Goal: Communication & Community: Answer question/provide support

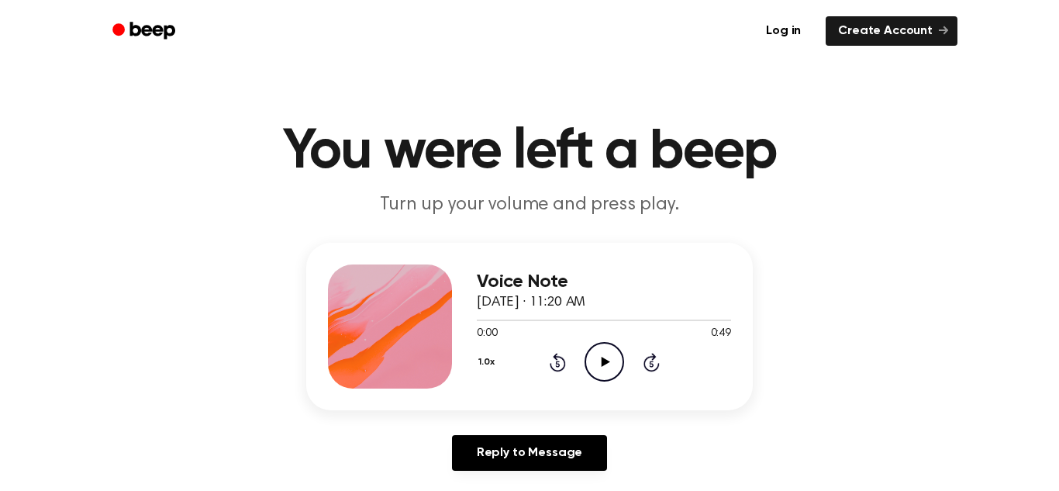
click at [602, 364] on icon at bounding box center [605, 362] width 9 height 10
click at [560, 364] on icon "Rewind 5 seconds" at bounding box center [557, 362] width 17 height 20
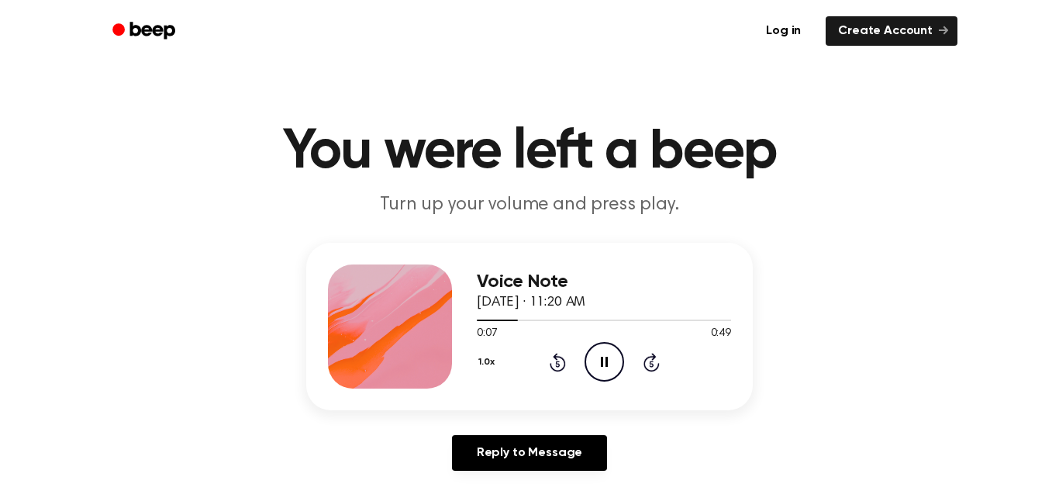
click at [560, 364] on icon "Rewind 5 seconds" at bounding box center [557, 362] width 17 height 20
click at [609, 363] on icon "Pause Audio" at bounding box center [604, 362] width 40 height 40
click at [609, 363] on icon "Play Audio" at bounding box center [604, 362] width 40 height 40
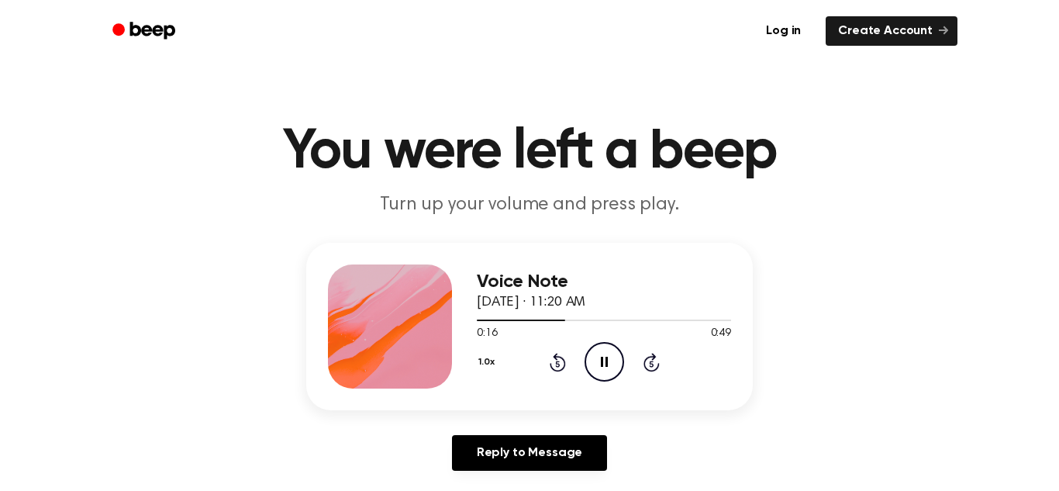
click at [490, 364] on button "1.0x" at bounding box center [488, 362] width 23 height 26
click at [510, 421] on span "0.8x" at bounding box center [501, 427] width 19 height 16
click at [557, 364] on icon at bounding box center [557, 363] width 4 height 6
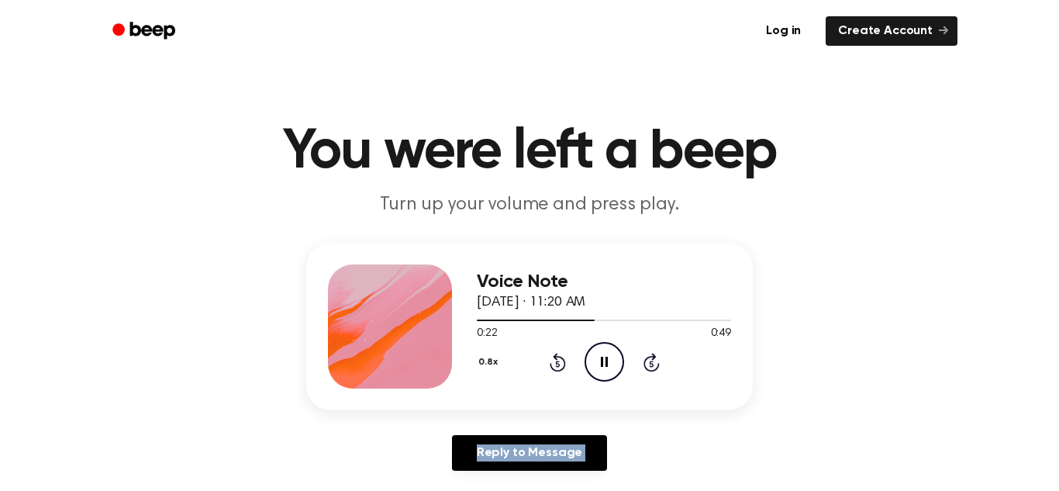
click at [557, 364] on icon at bounding box center [557, 363] width 4 height 6
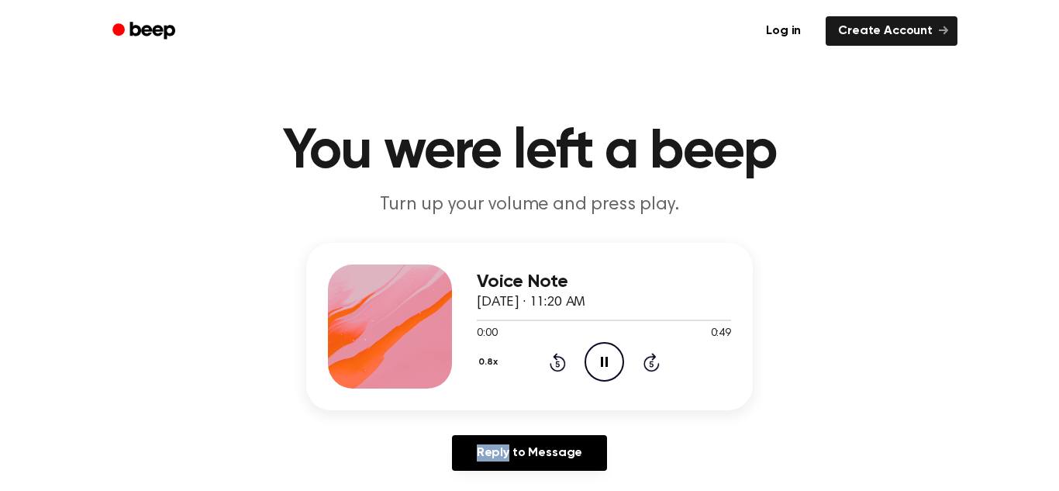
click at [557, 364] on icon at bounding box center [557, 363] width 4 height 6
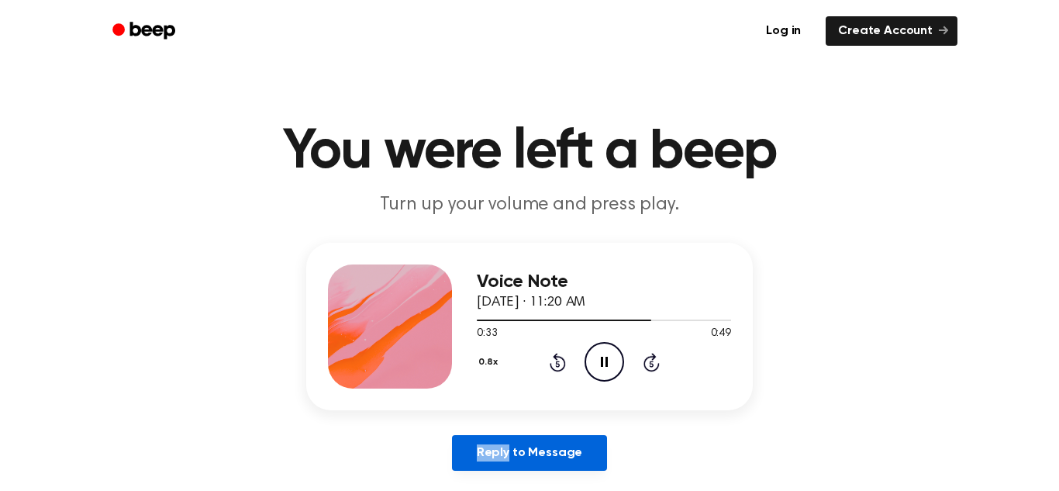
click at [569, 451] on link "Reply to Message" at bounding box center [529, 453] width 155 height 36
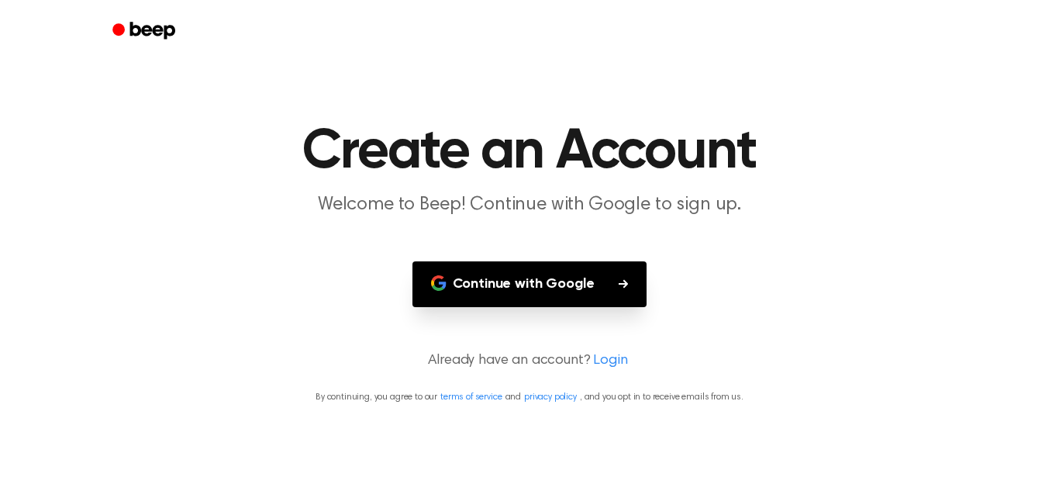
click at [607, 293] on button "Continue with Google" at bounding box center [529, 284] width 235 height 46
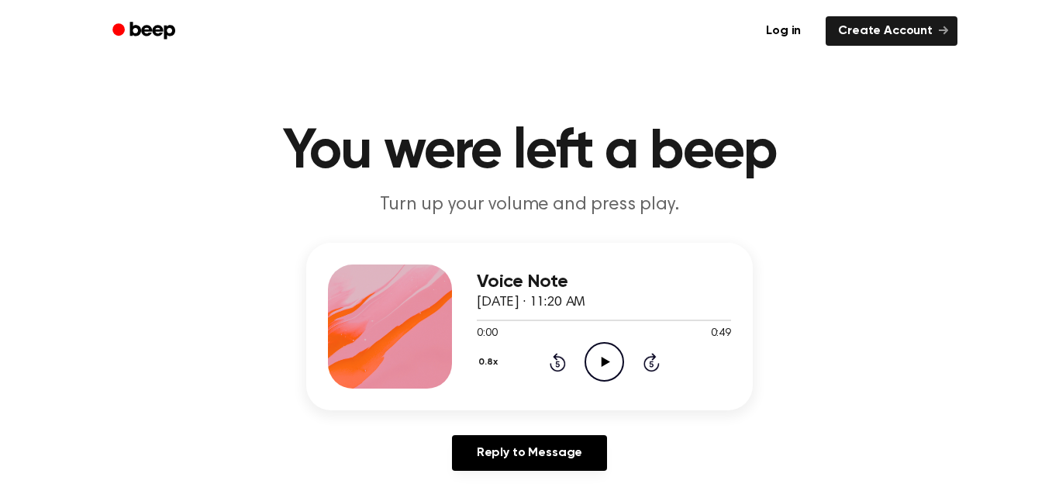
click at [594, 367] on icon "Play Audio" at bounding box center [604, 362] width 40 height 40
click at [609, 363] on icon "Play Audio" at bounding box center [604, 362] width 40 height 40
click at [629, 320] on div at bounding box center [604, 320] width 254 height 2
click at [606, 365] on icon "Play Audio" at bounding box center [604, 362] width 40 height 40
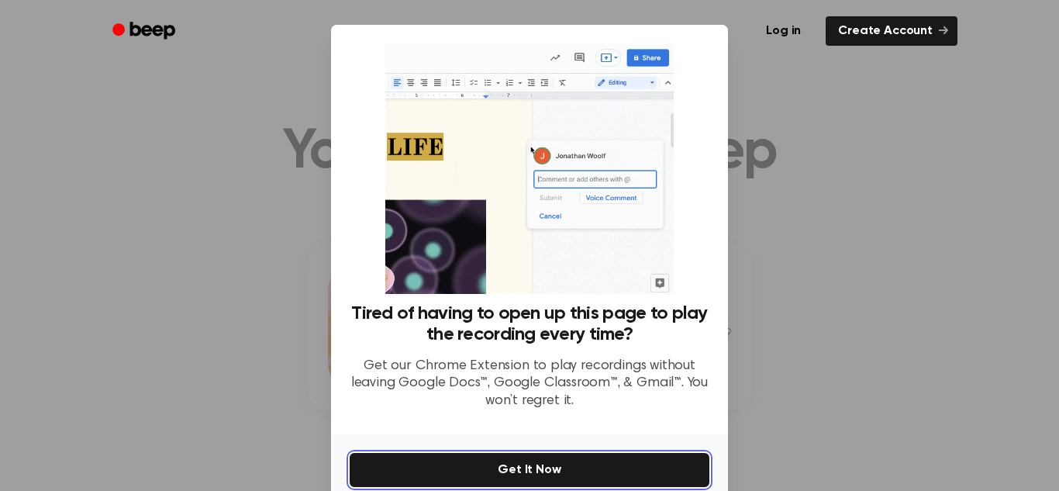
click at [582, 470] on button "Get It Now" at bounding box center [530, 470] width 360 height 34
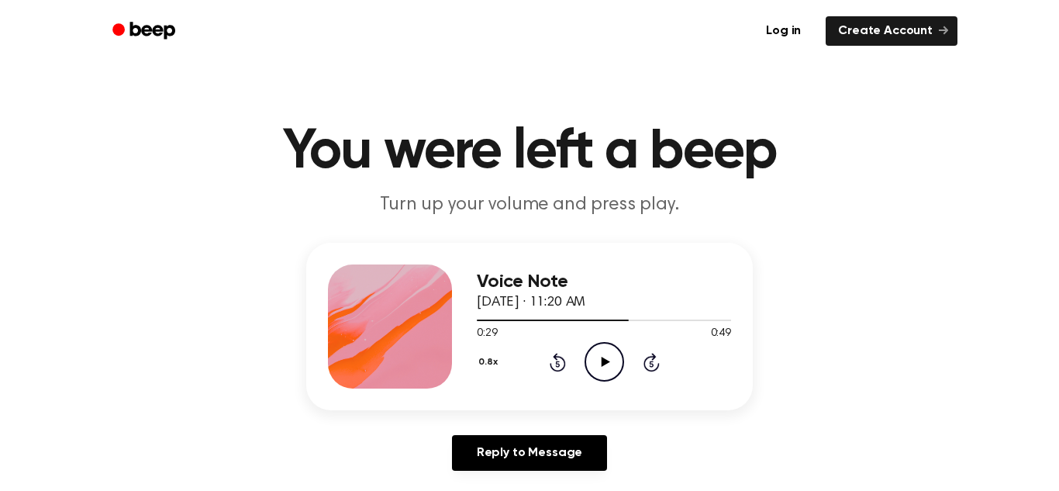
click at [604, 365] on icon "Play Audio" at bounding box center [604, 362] width 40 height 40
click at [612, 366] on icon "Play Audio" at bounding box center [604, 362] width 40 height 40
